Goal: Task Accomplishment & Management: Manage account settings

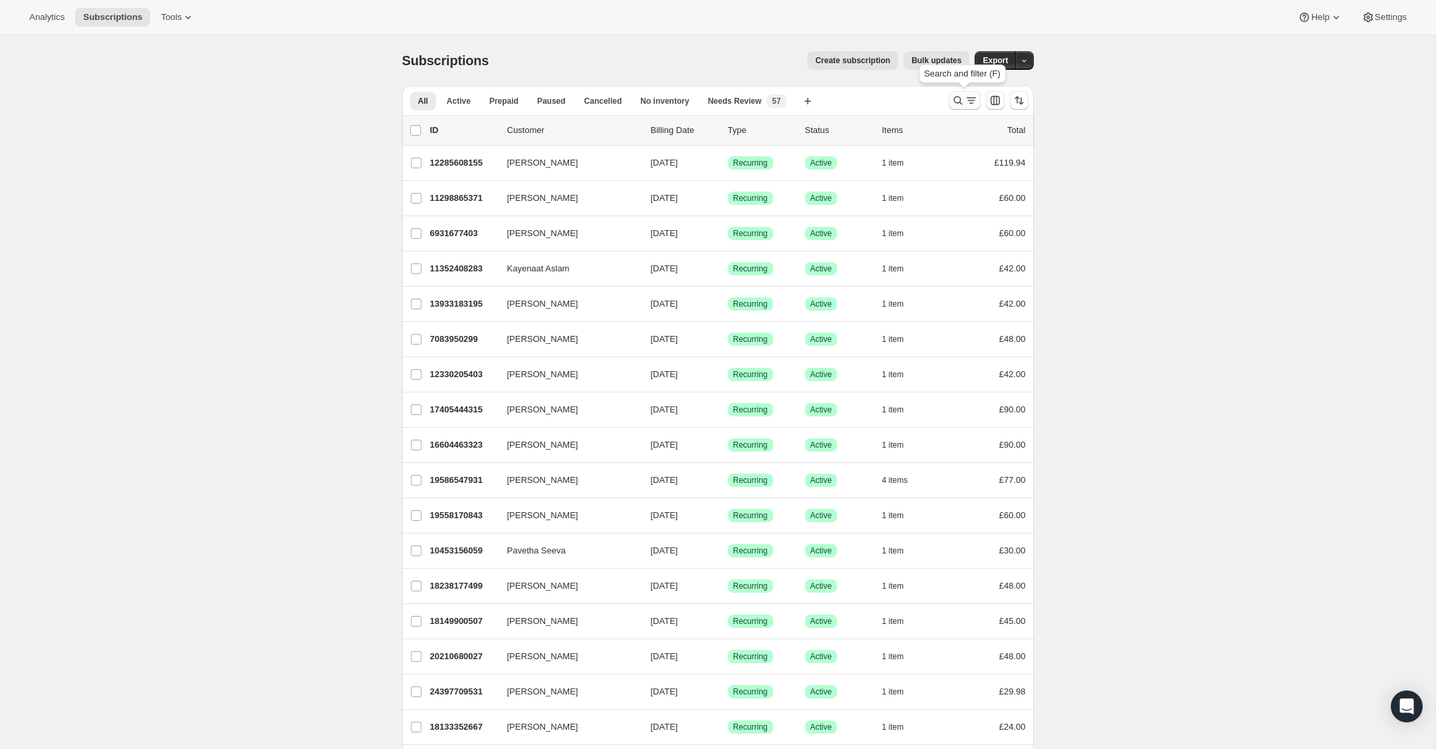
click at [954, 97] on icon "Search and filter results" at bounding box center [958, 100] width 13 height 13
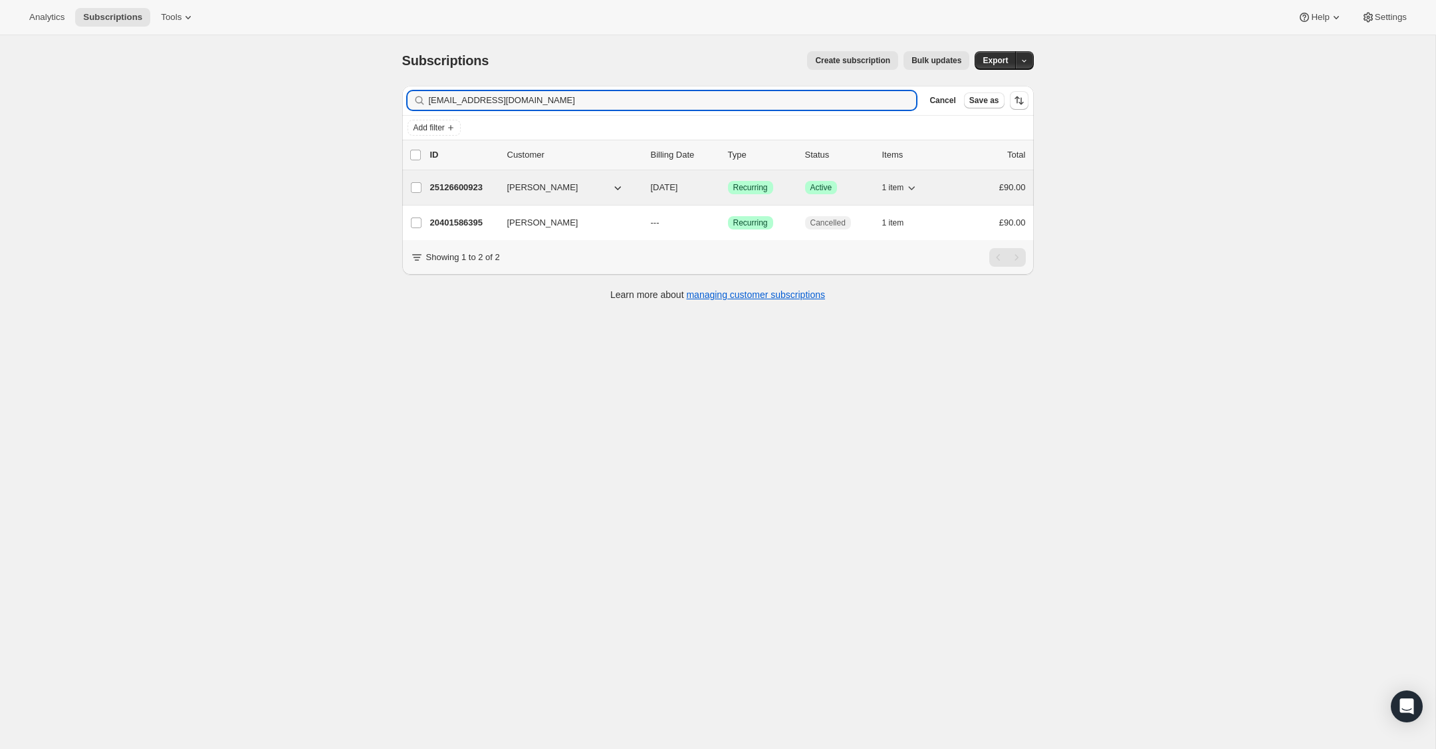
type input "[EMAIL_ADDRESS][DOMAIN_NAME]"
click at [460, 194] on p "25126600923" at bounding box center [463, 187] width 66 height 13
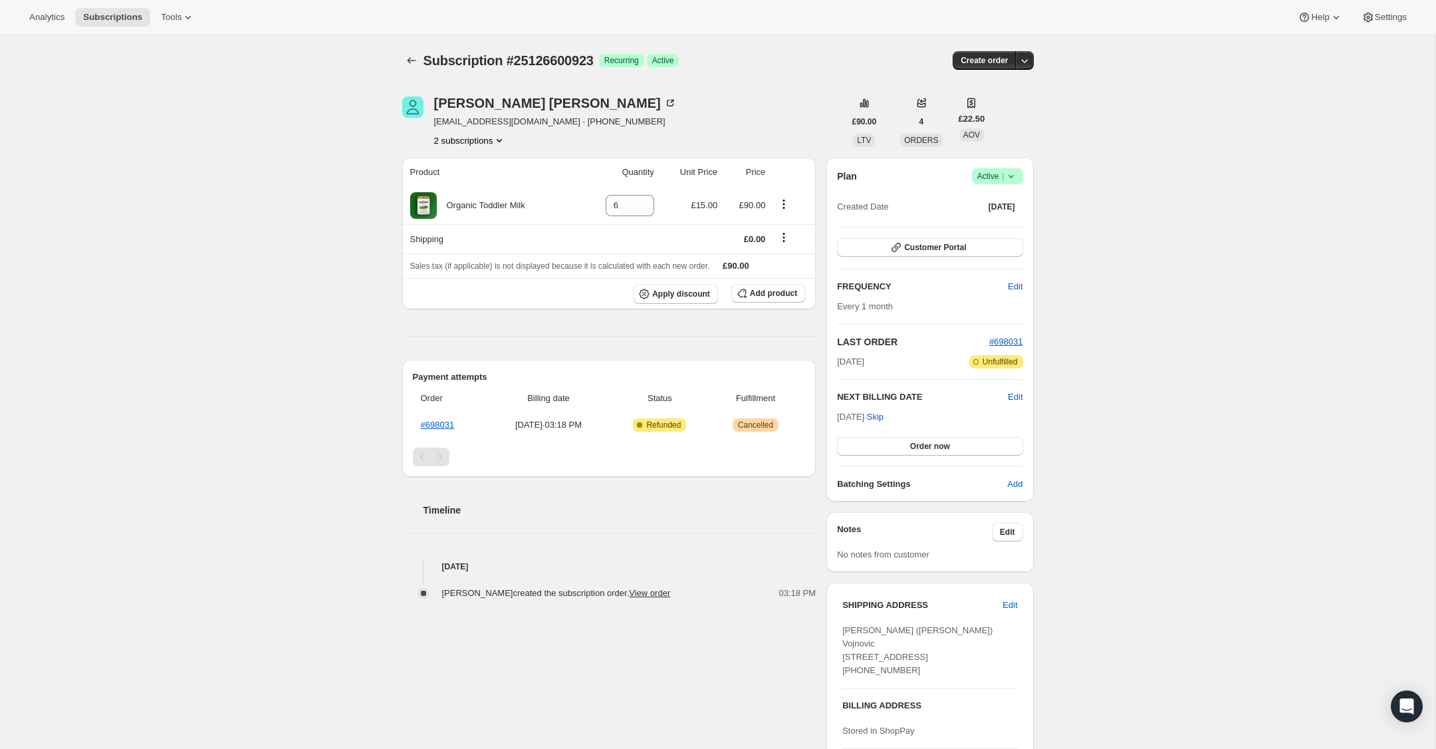
click at [1011, 176] on icon at bounding box center [1011, 176] width 13 height 13
click at [1013, 222] on span "Cancel subscription" at bounding box center [993, 225] width 75 height 10
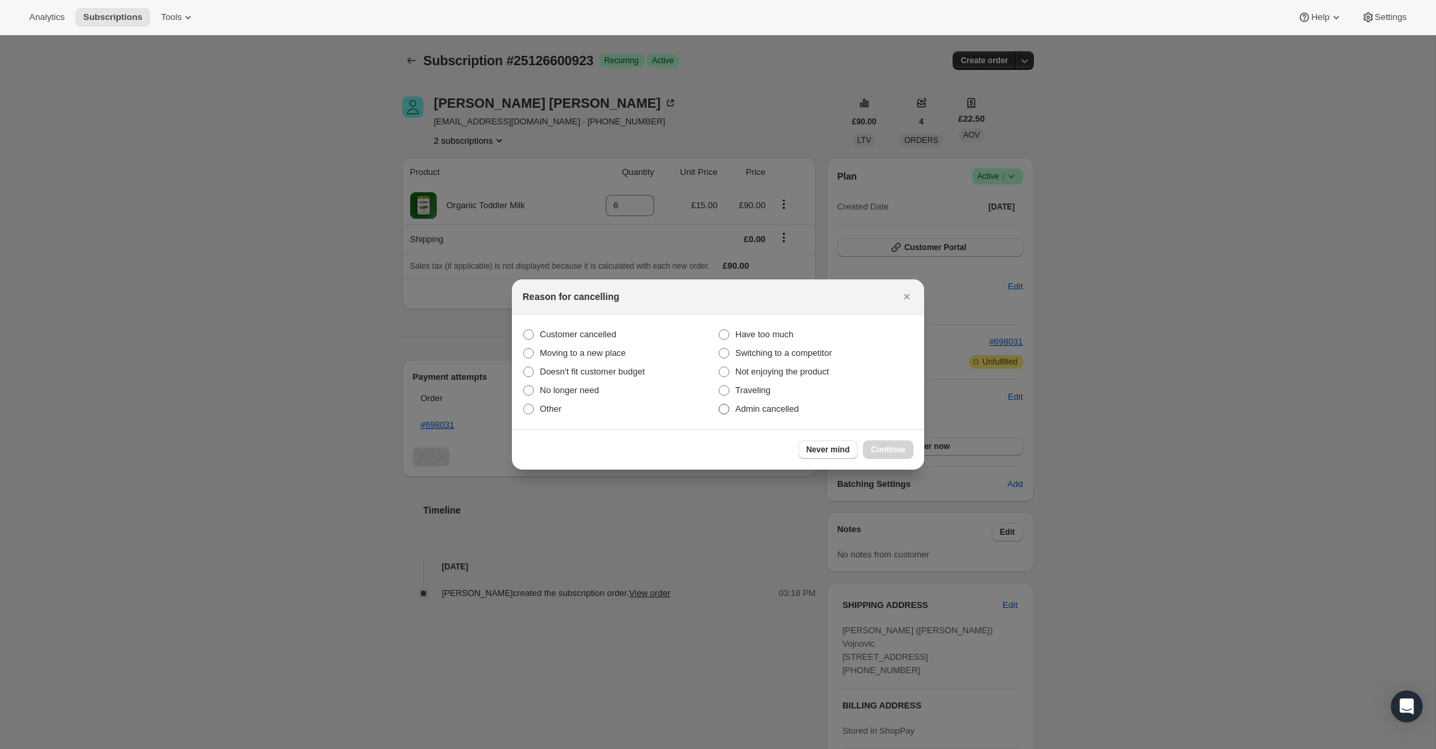
click at [726, 405] on span ":rbu:" at bounding box center [724, 409] width 11 height 11
click at [720, 404] on input "Admin cancelled" at bounding box center [719, 404] width 1 height 1
radio input "true"
click at [893, 445] on span "Continue" at bounding box center [888, 449] width 35 height 11
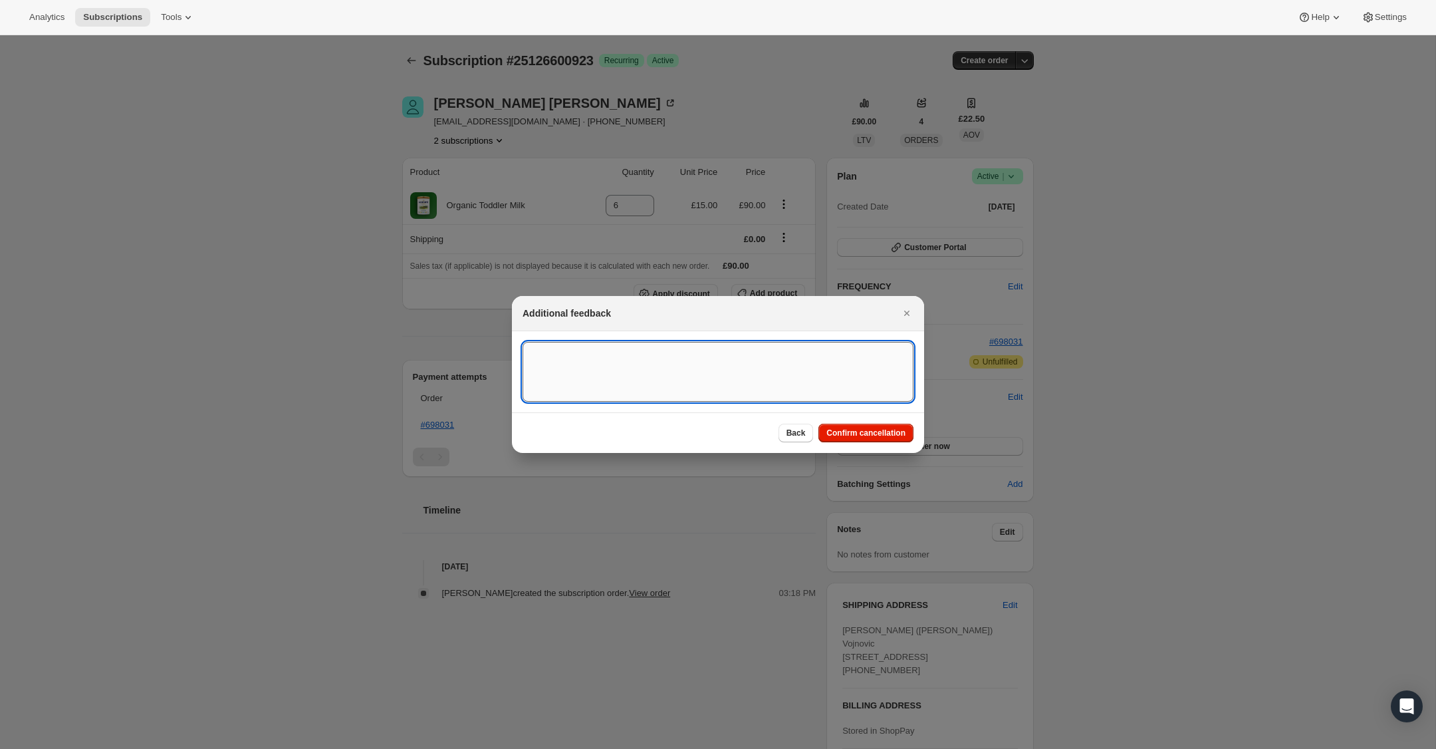
click at [629, 358] on textarea ":rbu:" at bounding box center [718, 372] width 391 height 60
type textarea "Overseas Order - [GEOGRAPHIC_DATA]"
click at [884, 435] on span "Confirm cancellation" at bounding box center [866, 433] width 79 height 11
